Goal: Task Accomplishment & Management: Use online tool/utility

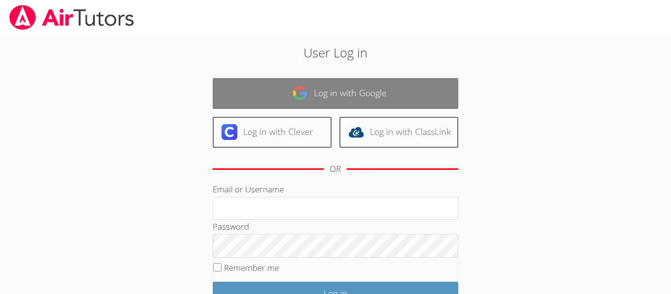
click at [426, 99] on link "Log in with Google" at bounding box center [336, 93] width 246 height 31
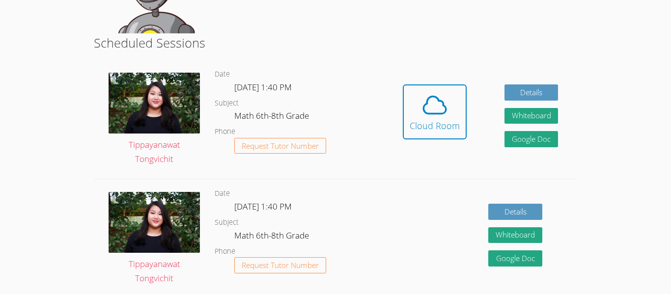
scroll to position [236, 0]
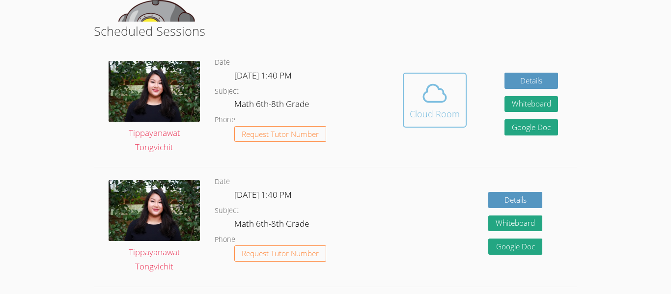
click at [458, 98] on span at bounding box center [435, 94] width 50 height 28
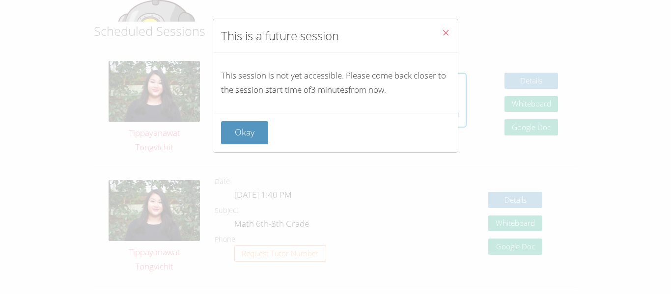
click at [457, 28] on button "Close" at bounding box center [446, 34] width 24 height 30
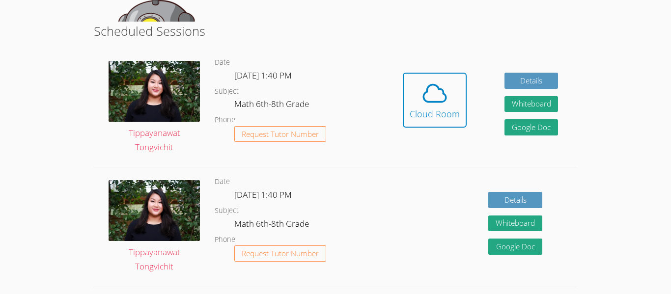
click at [457, 28] on h2 "Scheduled Sessions" at bounding box center [336, 31] width 484 height 19
click at [444, 73] on button "Cloud Room" at bounding box center [435, 100] width 64 height 55
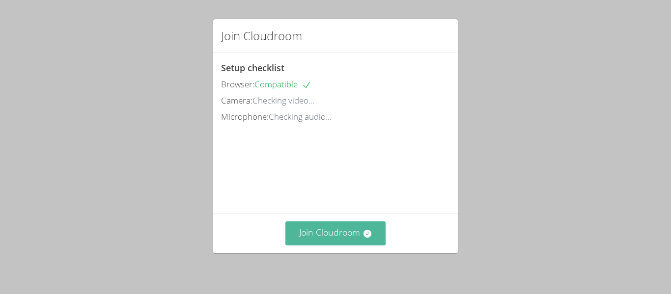
click at [314, 223] on button "Join Cloudroom" at bounding box center [336, 234] width 101 height 24
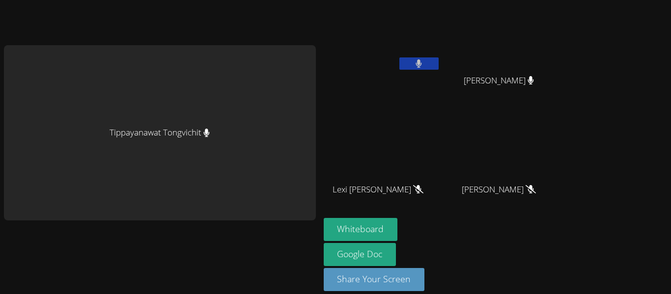
click at [430, 65] on button at bounding box center [419, 63] width 39 height 12
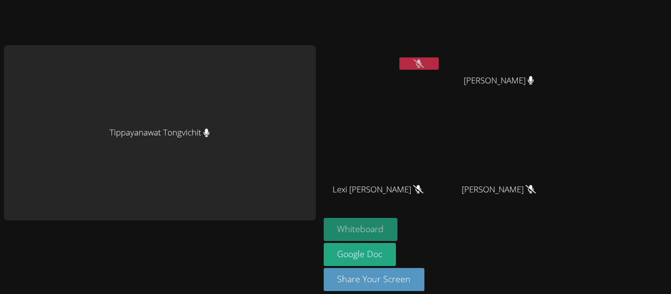
click at [373, 223] on button "Whiteboard" at bounding box center [361, 229] width 74 height 23
